Goal: Register for event/course

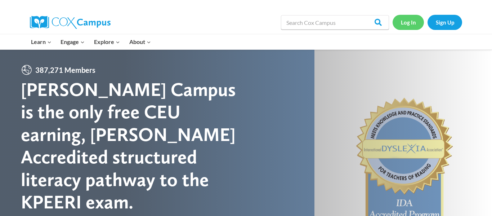
click at [408, 24] on link "Log In" at bounding box center [407, 22] width 31 height 15
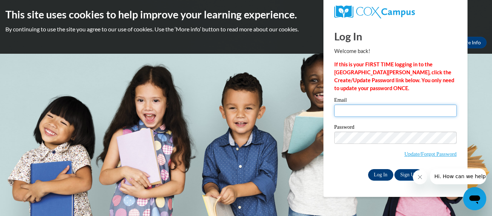
type input "chloe.smith27@buckeyehillscc.net"
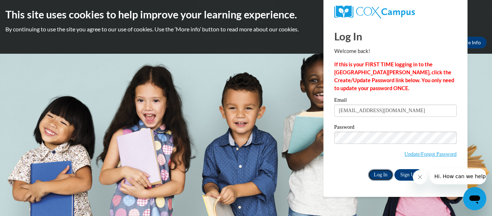
click at [381, 173] on input "Log In" at bounding box center [380, 175] width 25 height 12
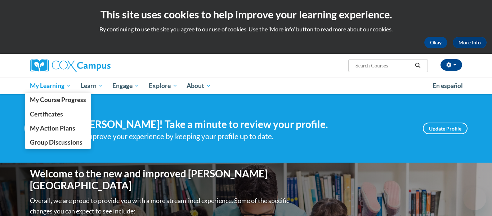
click at [57, 89] on span "My Learning" at bounding box center [50, 85] width 41 height 9
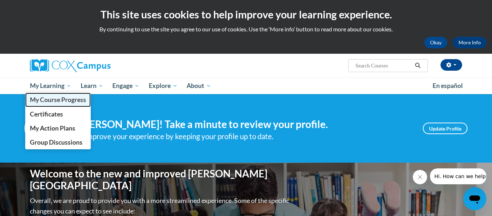
click at [53, 102] on span "My Course Progress" at bounding box center [58, 100] width 56 height 8
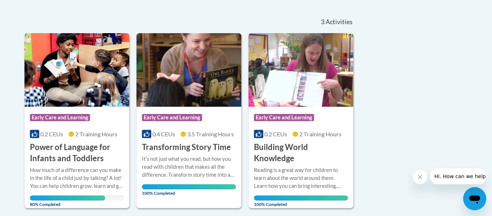
scroll to position [152, 0]
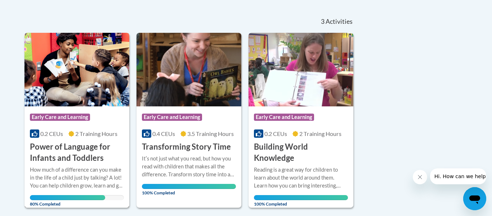
click at [76, 98] on img at bounding box center [76, 69] width 105 height 73
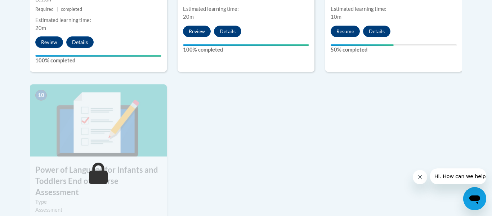
scroll to position [754, 0]
click at [348, 25] on button "Resume" at bounding box center [344, 31] width 29 height 12
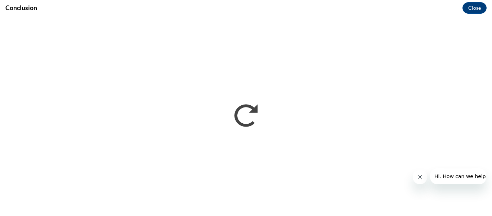
scroll to position [0, 0]
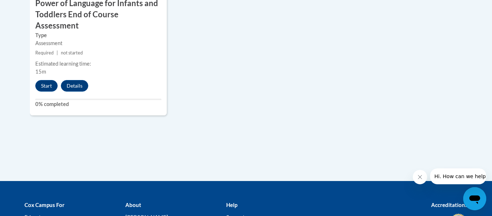
scroll to position [919, 0]
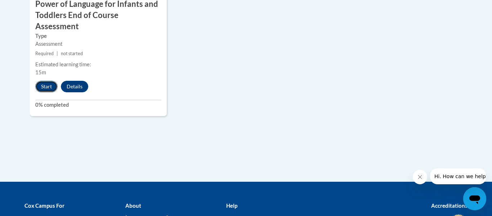
click at [46, 81] on button "Start" at bounding box center [46, 87] width 22 height 12
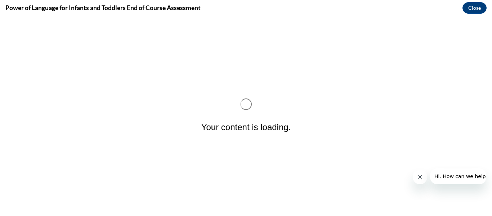
scroll to position [0, 0]
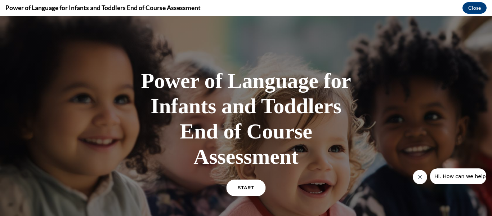
click at [250, 189] on span "START" at bounding box center [246, 187] width 17 height 5
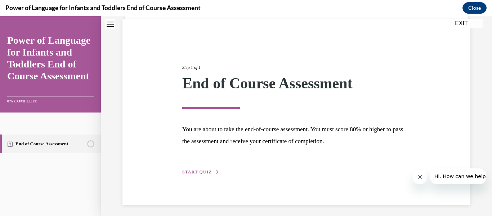
scroll to position [54, 0]
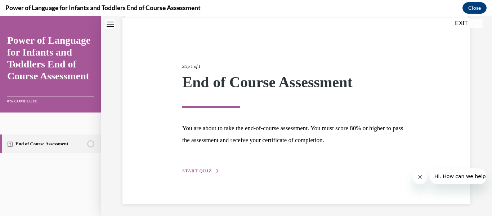
click at [213, 170] on button "START QUIZ" at bounding box center [200, 170] width 37 height 6
